Goal: Navigation & Orientation: Find specific page/section

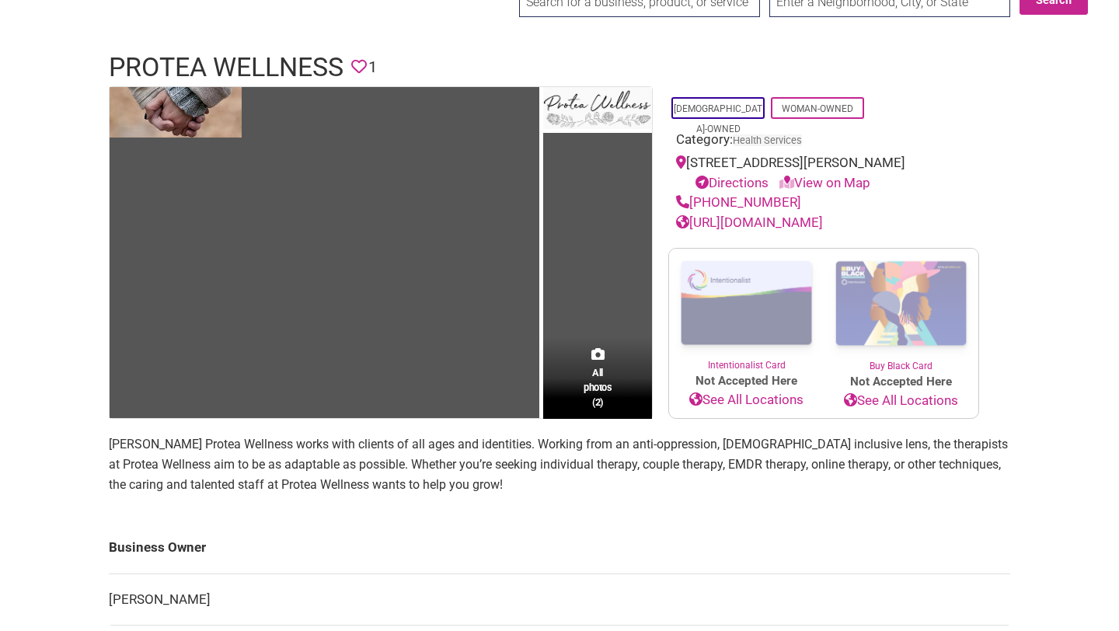
scroll to position [54, 0]
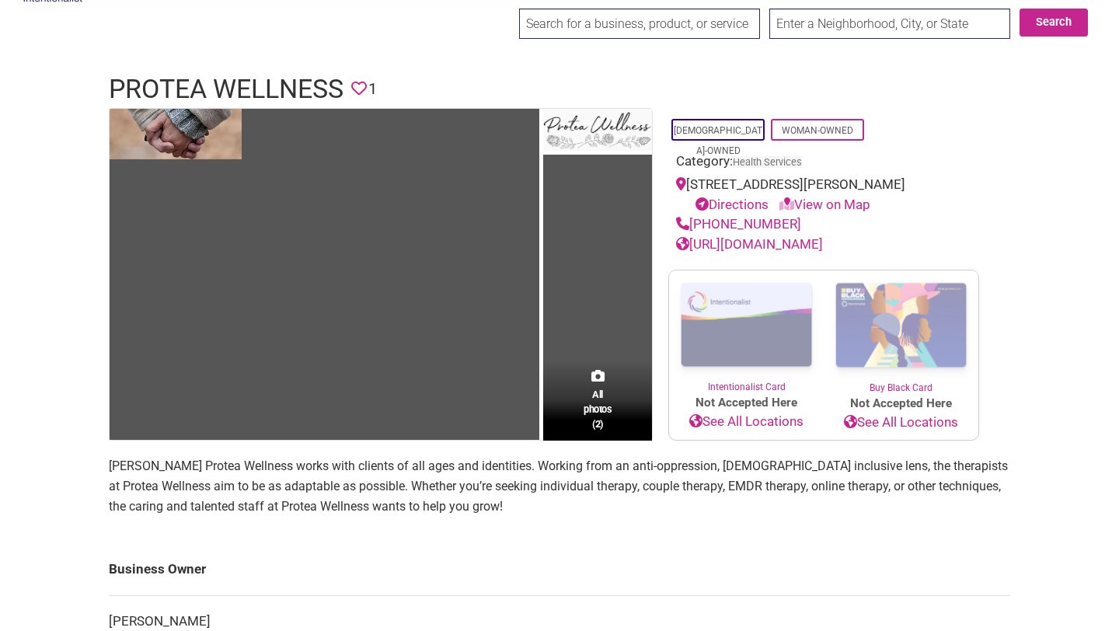
click at [759, 240] on link "[URL][DOMAIN_NAME]" at bounding box center [749, 244] width 147 height 16
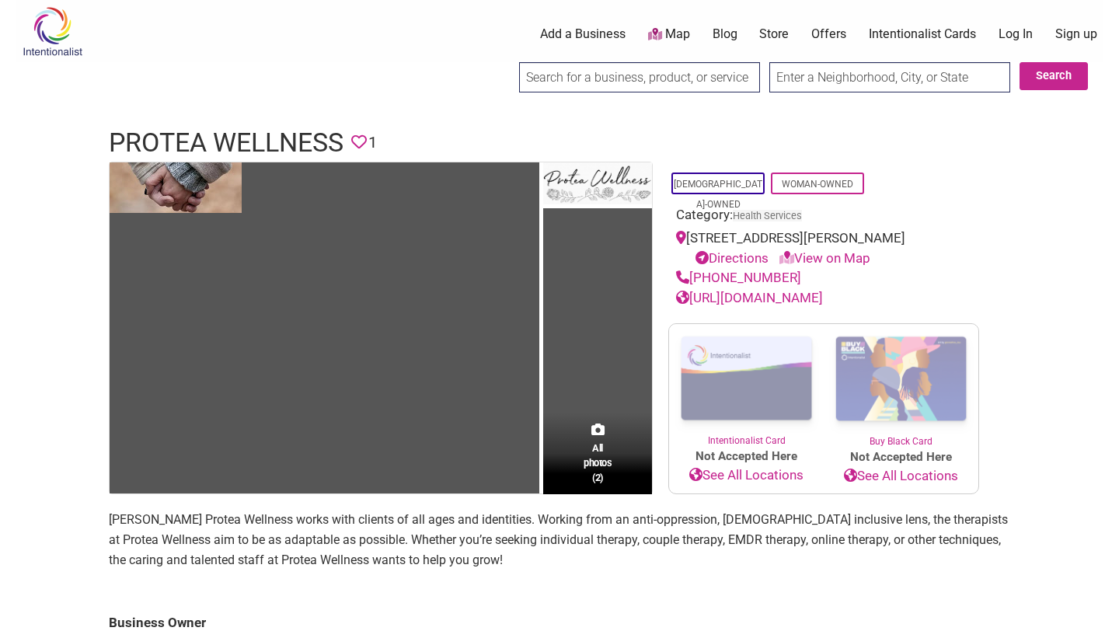
click at [796, 295] on link "[URL][DOMAIN_NAME]" at bounding box center [749, 298] width 147 height 16
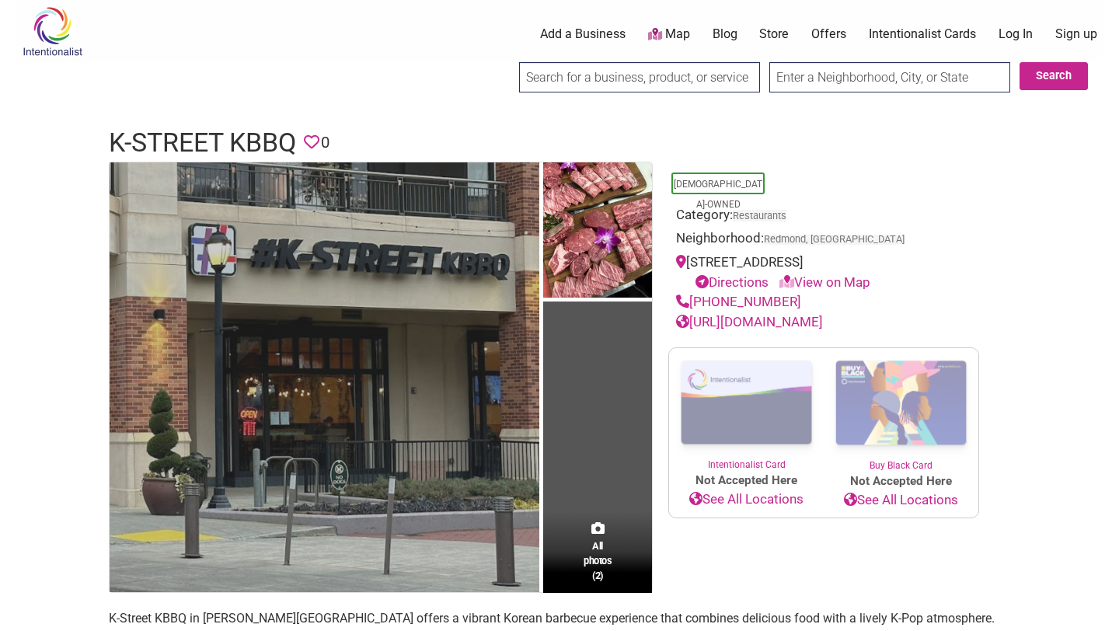
scroll to position [14, 0]
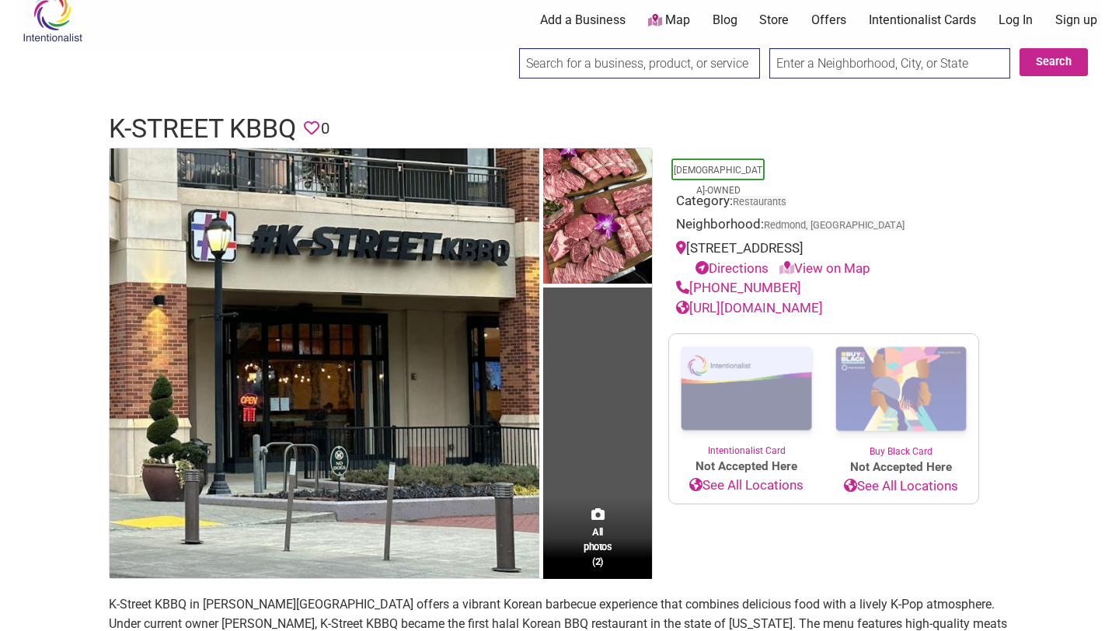
click at [748, 316] on link "https://kstreetkbbq.com/" at bounding box center [749, 308] width 147 height 16
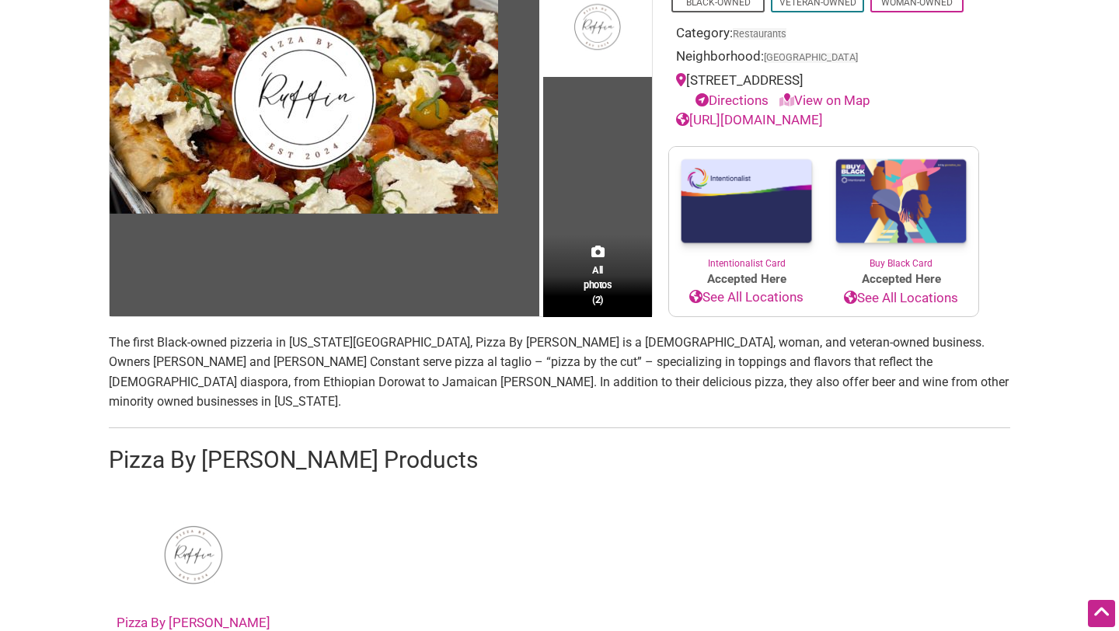
scroll to position [183, 0]
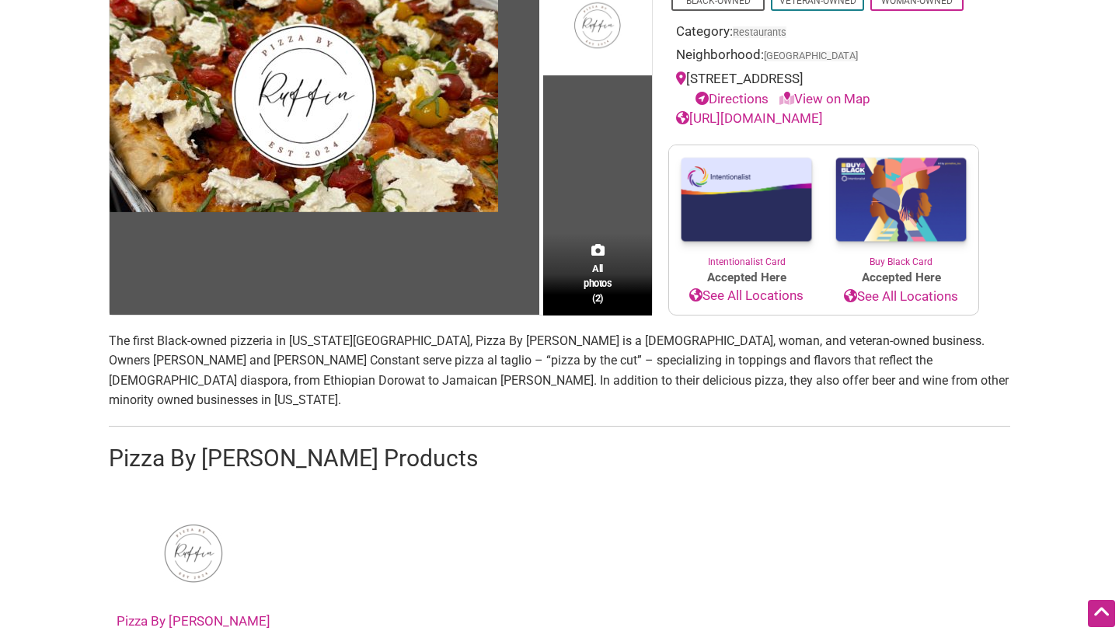
click at [728, 116] on link "https://www.pizzabyruffin.com" at bounding box center [749, 118] width 147 height 16
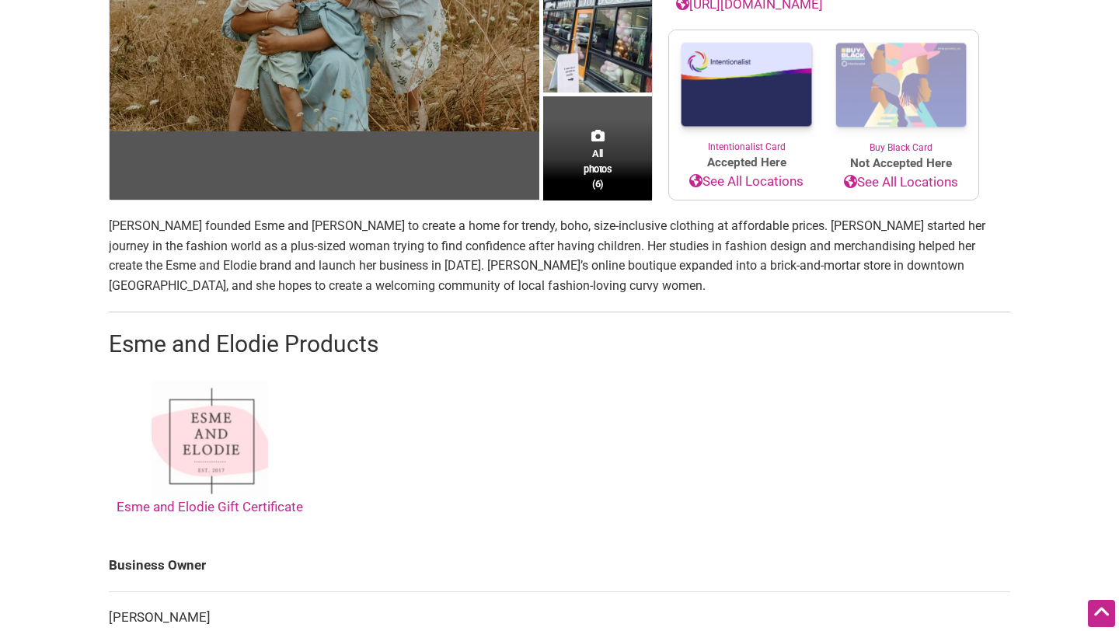
scroll to position [75, 0]
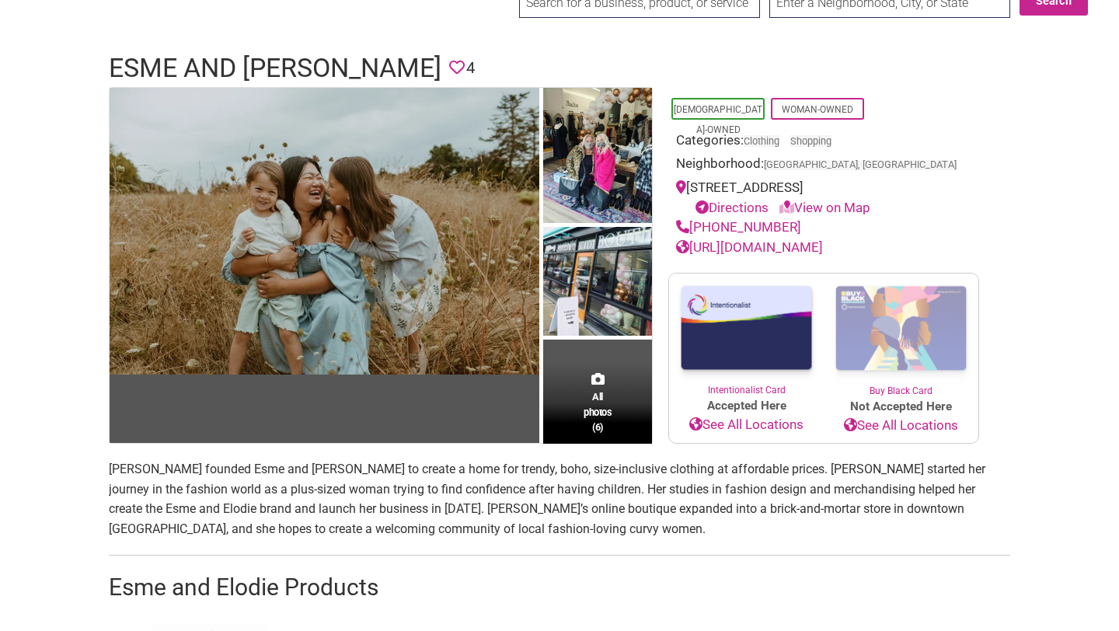
click at [771, 242] on link "[URL][DOMAIN_NAME]" at bounding box center [749, 247] width 147 height 16
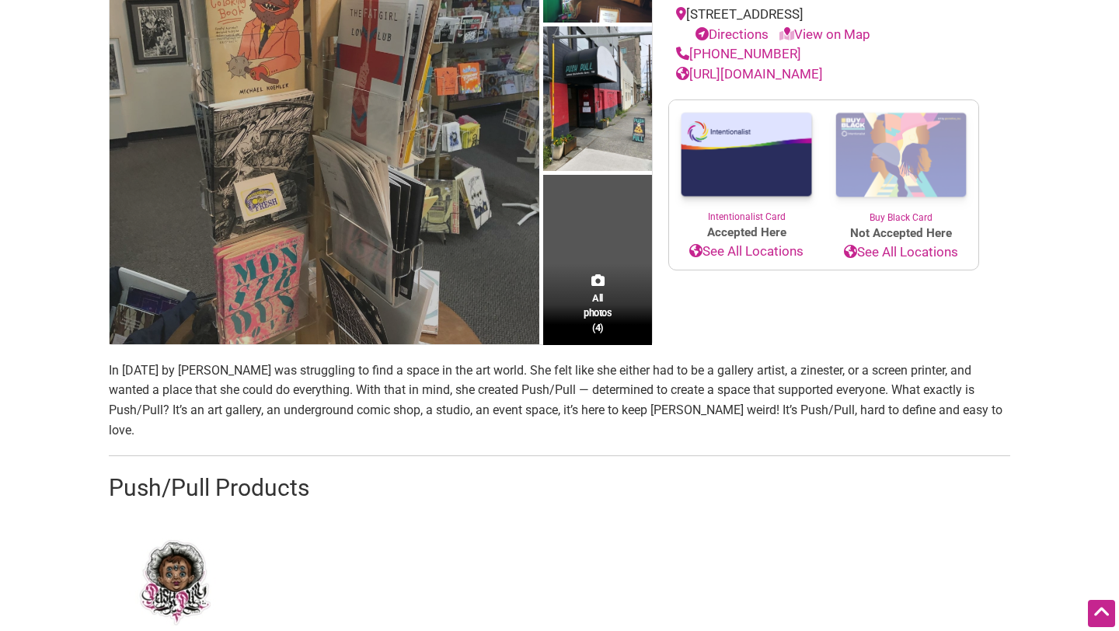
scroll to position [29, 0]
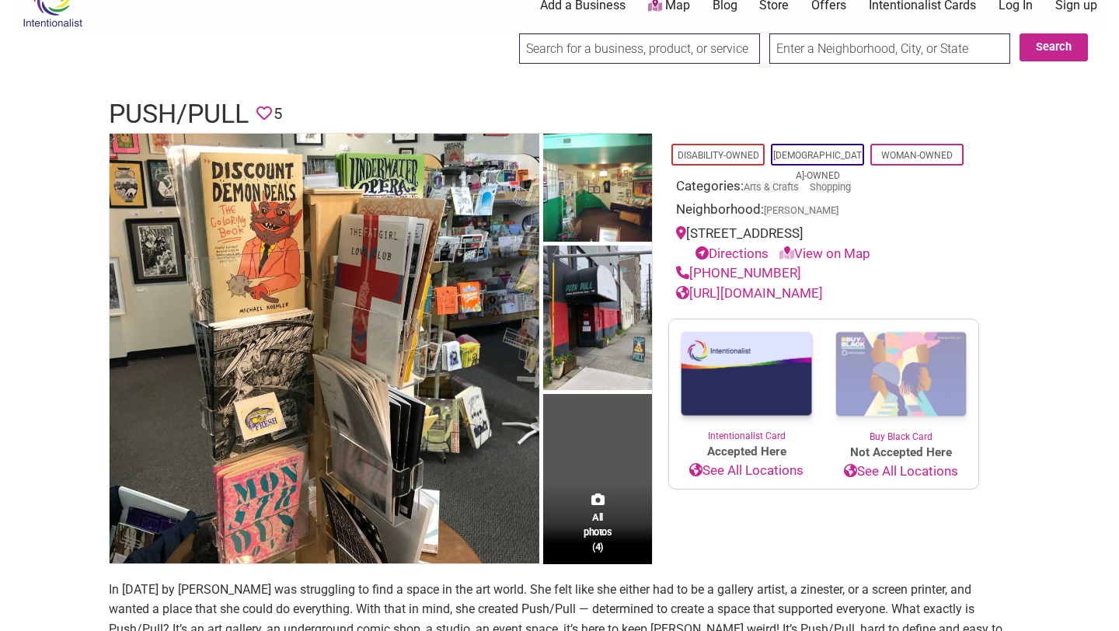
click at [740, 291] on link "[URL][DOMAIN_NAME]" at bounding box center [749, 293] width 147 height 16
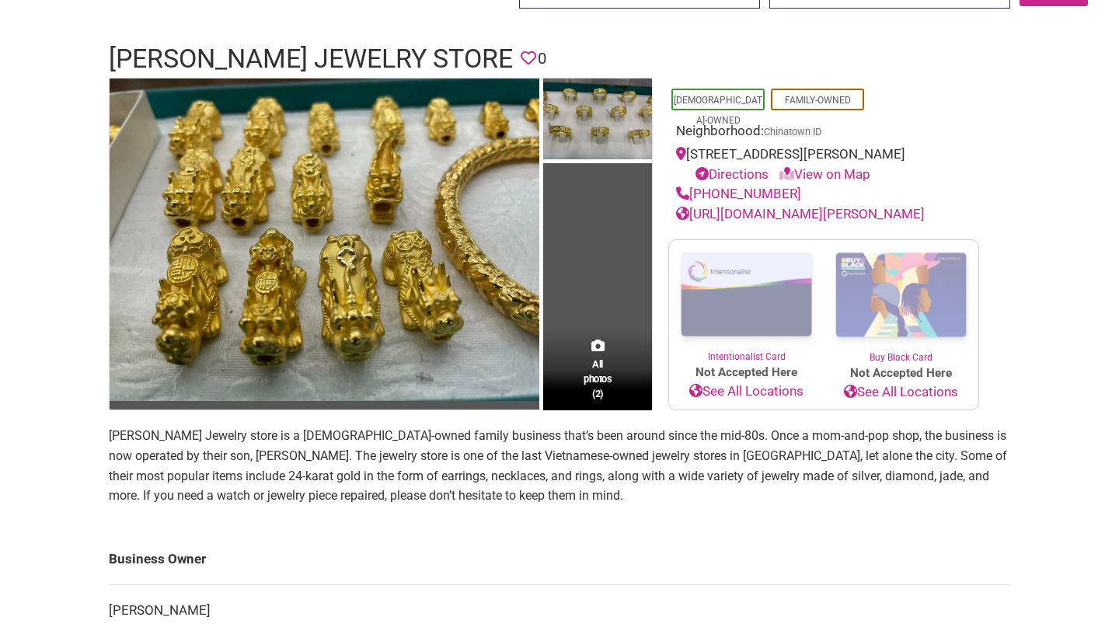
scroll to position [106, 0]
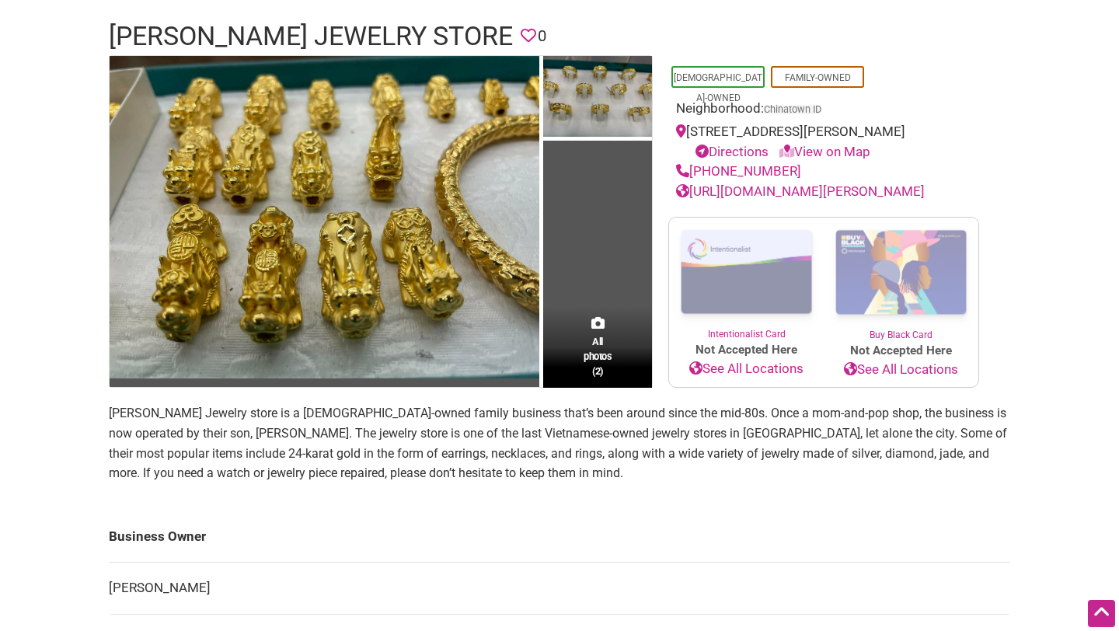
click at [754, 190] on link "https://www.facebook.com/p/Kim-Ngoc-Jewelry-100042239456256/" at bounding box center [800, 191] width 249 height 16
